Goal: Information Seeking & Learning: Learn about a topic

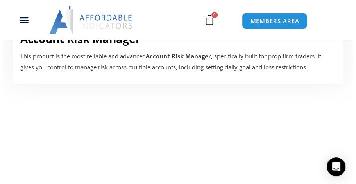
scroll to position [395, 0]
